Goal: Transaction & Acquisition: Purchase product/service

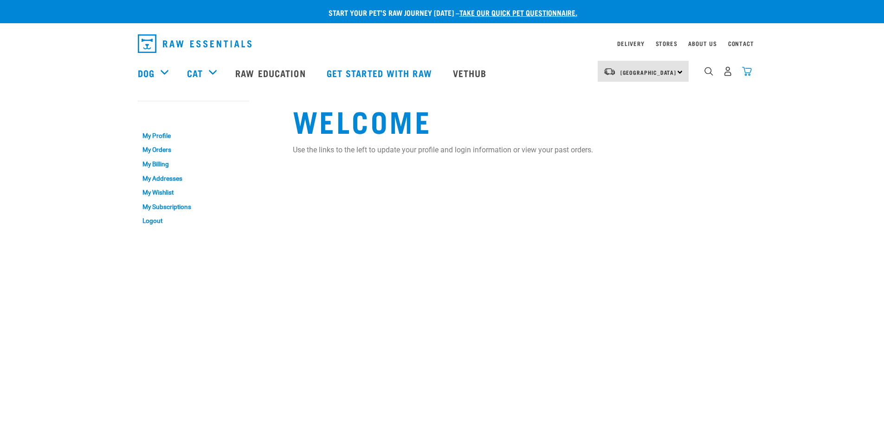
click at [752, 76] on img "dropdown navigation" at bounding box center [747, 71] width 10 height 10
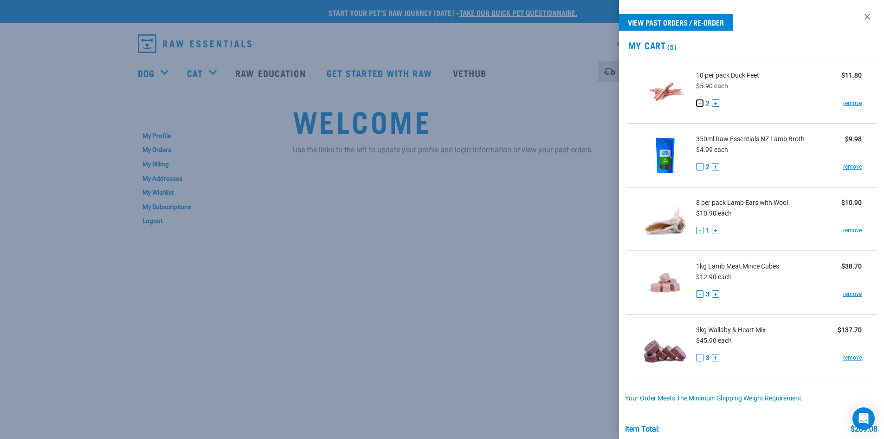
click at [702, 105] on button "-" at bounding box center [699, 102] width 7 height 7
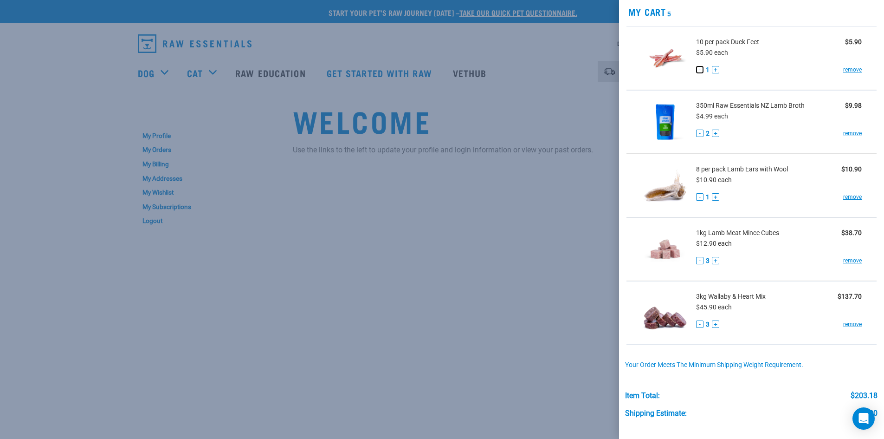
scroll to position [62, 0]
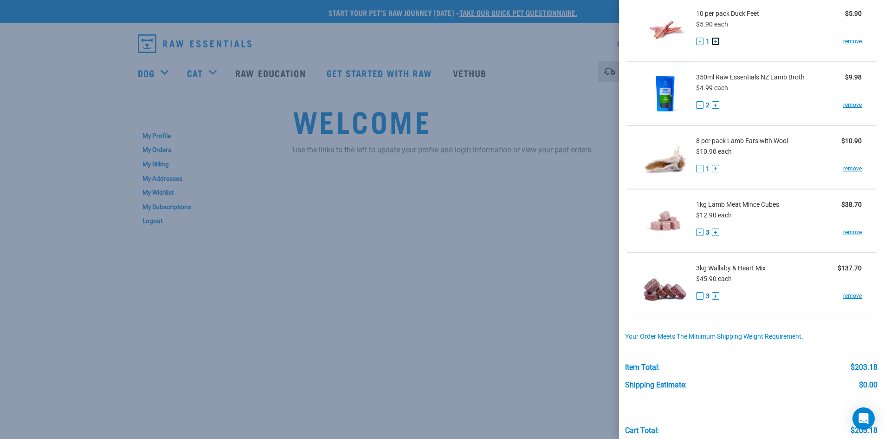
click at [715, 42] on button "+" at bounding box center [715, 41] width 7 height 7
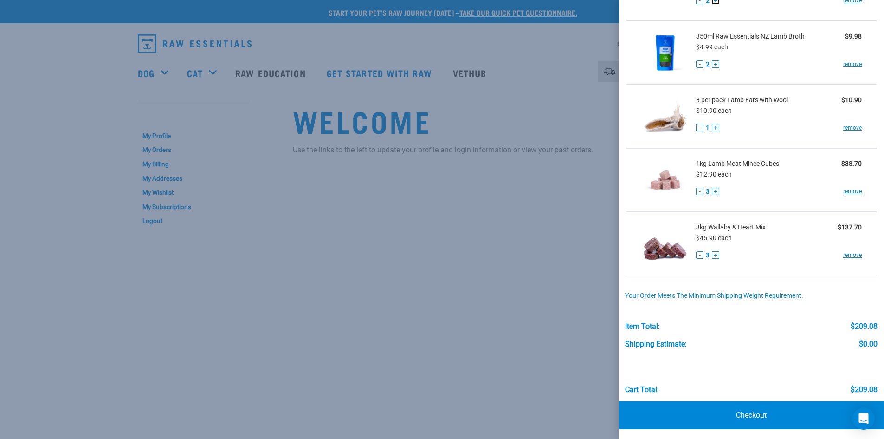
scroll to position [104, 0]
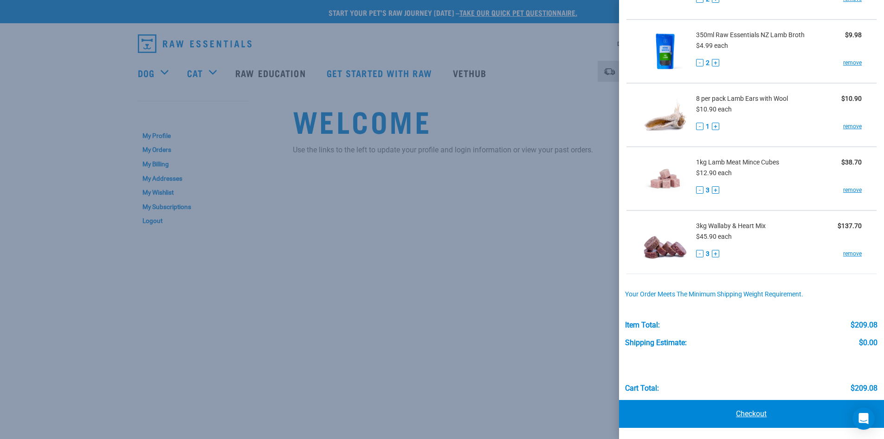
click at [761, 414] on link "Checkout" at bounding box center [751, 414] width 265 height 28
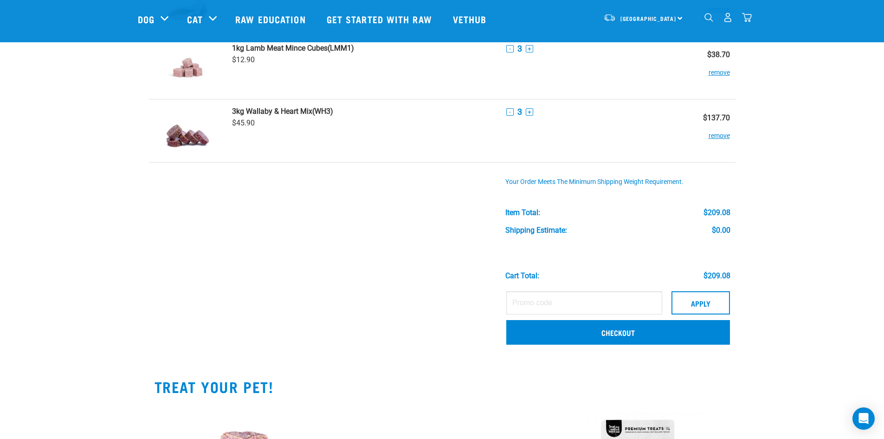
scroll to position [247, 0]
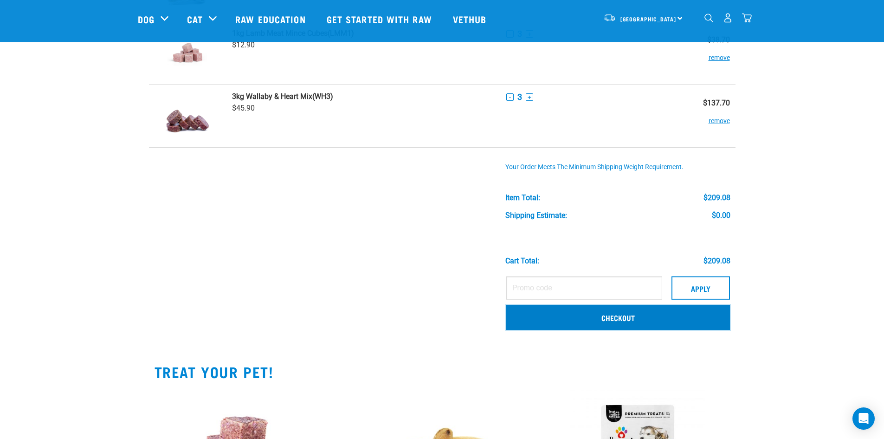
click at [586, 321] on link "Checkout" at bounding box center [618, 317] width 224 height 24
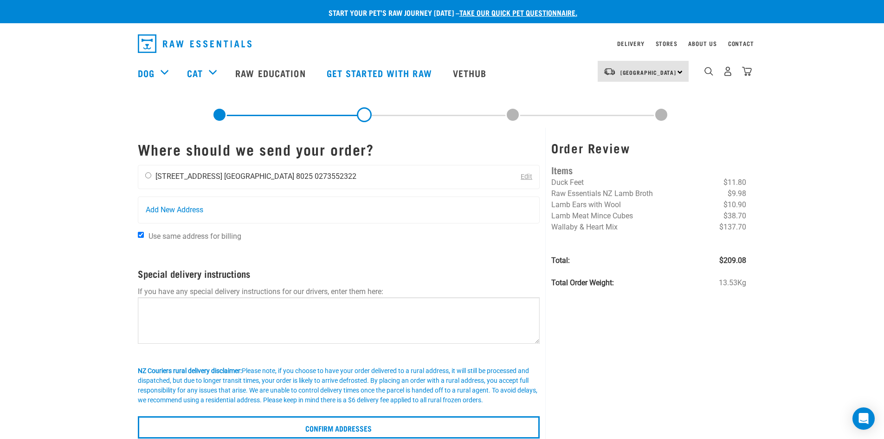
click at [147, 175] on input "radio" at bounding box center [148, 175] width 6 height 6
radio input "true"
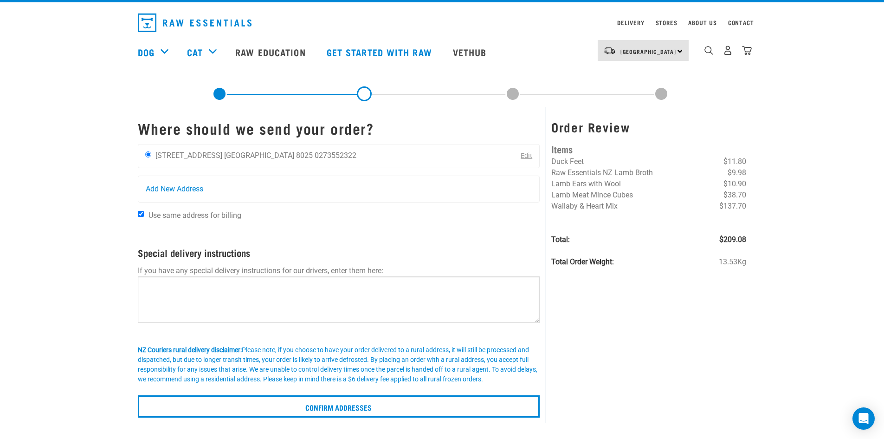
scroll to position [31, 0]
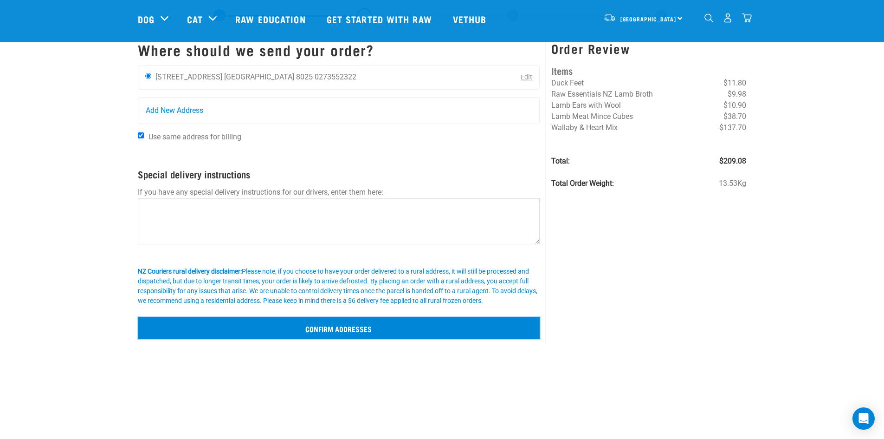
click at [343, 329] on input "Confirm addresses" at bounding box center [339, 327] width 402 height 22
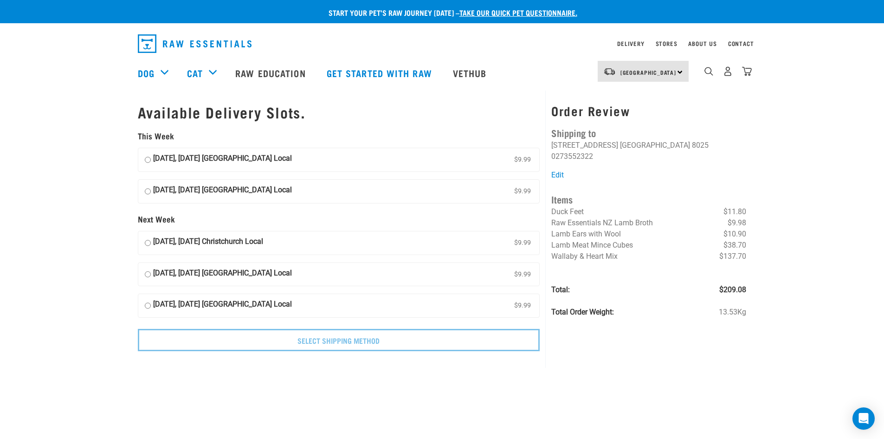
click at [149, 192] on input "15 August, Friday Christchurch Local $9.99" at bounding box center [148, 191] width 6 height 14
radio input "true"
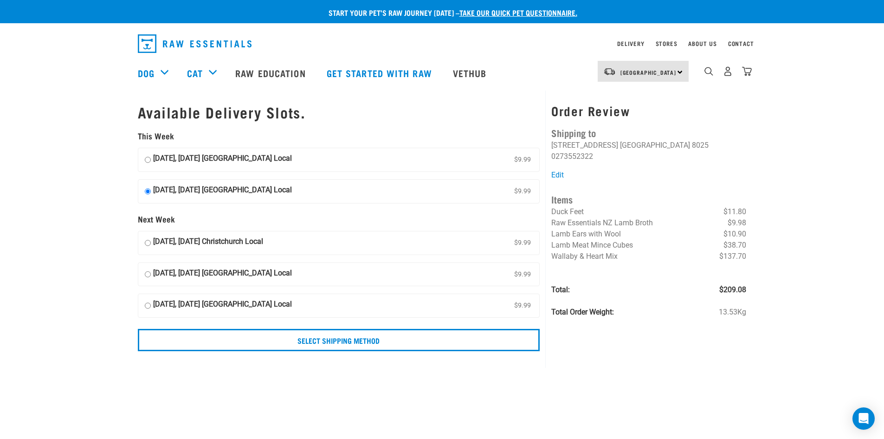
click at [147, 161] on input "14 August, Thursday Christchurch Local $9.99" at bounding box center [148, 160] width 6 height 14
radio input "true"
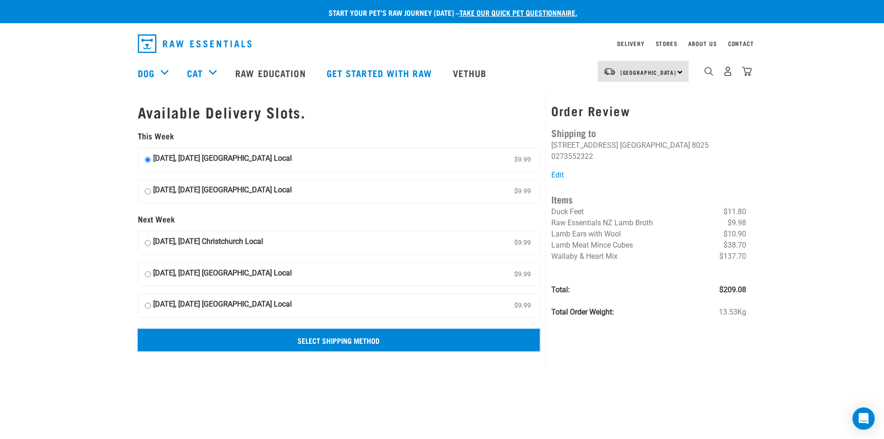
click at [362, 341] on input "Select Shipping Method" at bounding box center [339, 340] width 402 height 22
